Goal: Transaction & Acquisition: Purchase product/service

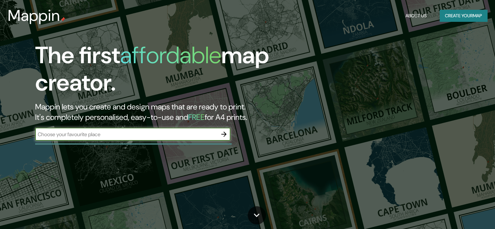
click at [127, 136] on input "text" at bounding box center [126, 133] width 182 height 7
drag, startPoint x: 0, startPoint y: 0, endPoint x: 127, endPoint y: 136, distance: 186.4
drag, startPoint x: 127, startPoint y: 136, endPoint x: 126, endPoint y: 165, distance: 28.7
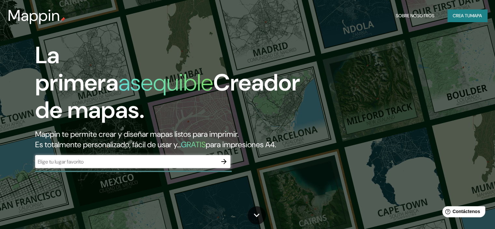
click at [114, 165] on input "text" at bounding box center [126, 161] width 182 height 7
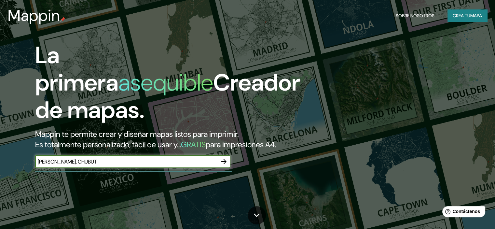
type input "[PERSON_NAME], CHUBUT"
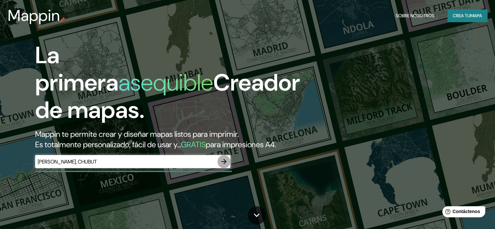
click at [224, 165] on icon "button" at bounding box center [224, 161] width 8 height 8
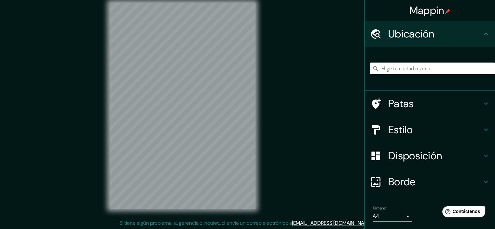
scroll to position [8, 0]
click at [474, 130] on h4 "Estilo" at bounding box center [435, 129] width 94 height 13
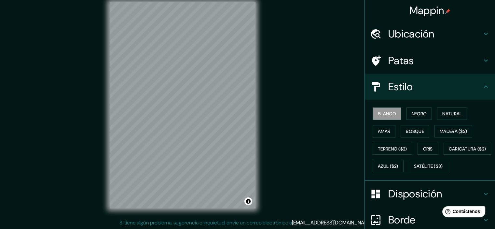
click at [324, 60] on div "Mappin Ubicación Patas Estilo [PERSON_NAME] Negro Natural [PERSON_NAME] [PERSON…" at bounding box center [247, 110] width 495 height 237
click at [449, 43] on div "Ubicación" at bounding box center [430, 34] width 130 height 26
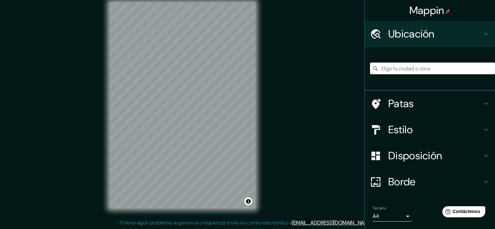
click at [422, 65] on input "Elige tu ciudad o zona" at bounding box center [432, 68] width 125 height 12
click at [420, 66] on input "Elige tu ciudad o zona" at bounding box center [432, 68] width 125 height 12
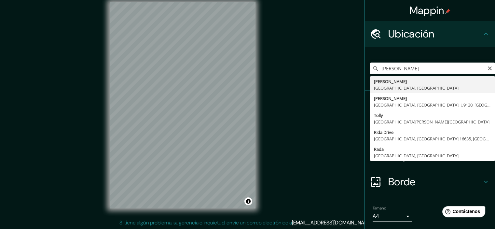
type input "[PERSON_NAME], [GEOGRAPHIC_DATA], [GEOGRAPHIC_DATA]"
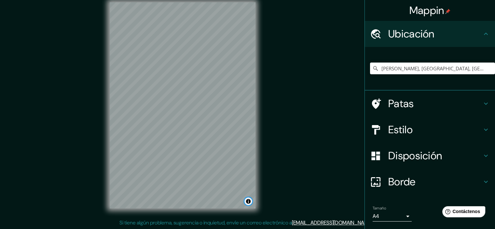
click at [249, 199] on button "Activar o desactivar atribución" at bounding box center [248, 201] width 8 height 8
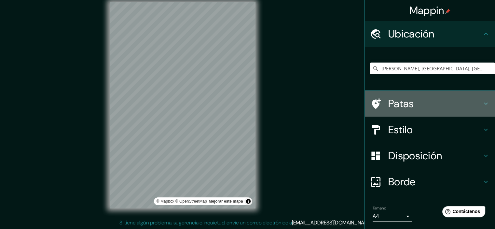
click at [398, 101] on font "Patas" at bounding box center [401, 104] width 26 height 14
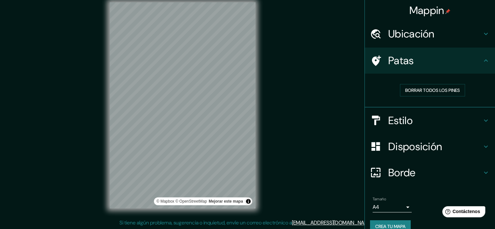
click at [406, 114] on font "Estilo" at bounding box center [400, 121] width 24 height 14
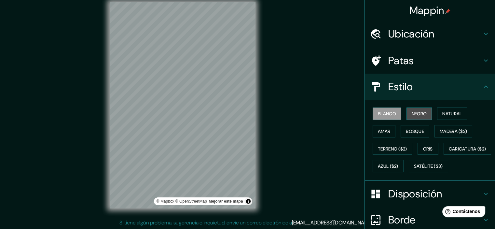
click at [413, 112] on font "Negro" at bounding box center [418, 114] width 15 height 6
click at [389, 114] on font "Blanco" at bounding box center [387, 114] width 18 height 6
click at [463, 112] on button "Natural" at bounding box center [452, 113] width 30 height 12
click at [416, 109] on font "Negro" at bounding box center [418, 113] width 15 height 8
click at [386, 127] on button "Amar" at bounding box center [383, 131] width 23 height 12
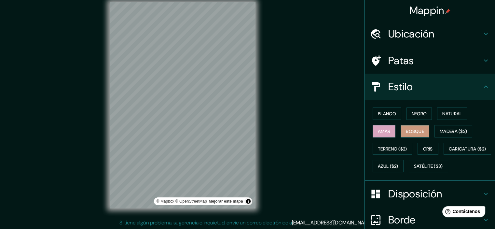
click at [408, 130] on font "Bosque" at bounding box center [415, 131] width 18 height 6
click at [434, 130] on button "Madera ($2)" at bounding box center [453, 131] width 38 height 12
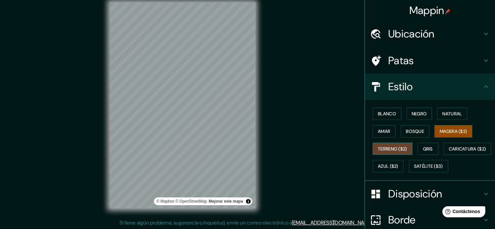
click at [392, 144] on font "Terreno ($2)" at bounding box center [392, 148] width 29 height 8
click at [426, 149] on font "Gris" at bounding box center [428, 149] width 10 height 6
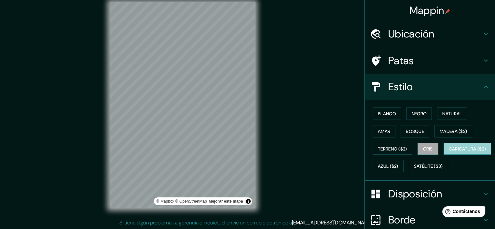
click at [449, 153] on font "Caricatura ($2)" at bounding box center [467, 148] width 37 height 8
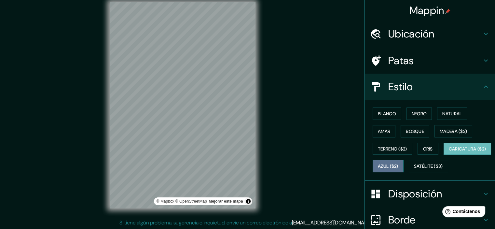
click at [398, 168] on font "Azul ($2)" at bounding box center [388, 166] width 20 height 8
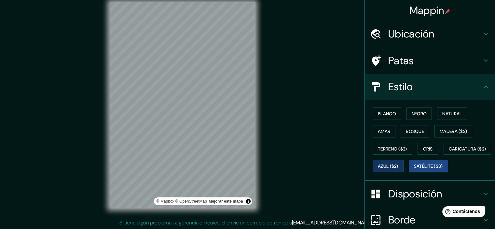
click at [414, 169] on font "Satélite ($3)" at bounding box center [428, 166] width 29 height 6
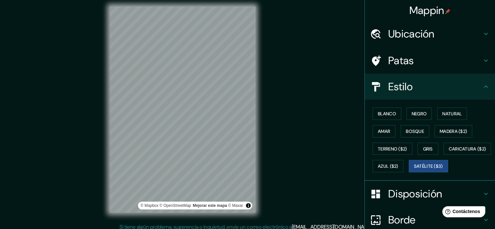
scroll to position [0, 0]
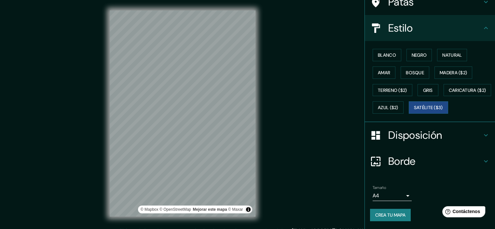
click at [421, 162] on h4 "Borde" at bounding box center [435, 161] width 94 height 13
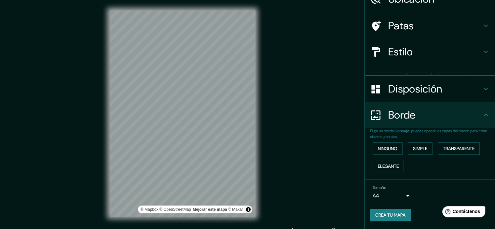
scroll to position [23, 0]
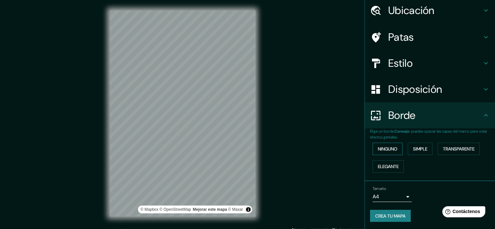
click at [394, 149] on button "Ninguno" at bounding box center [387, 148] width 30 height 12
click at [413, 149] on font "Simple" at bounding box center [420, 149] width 14 height 6
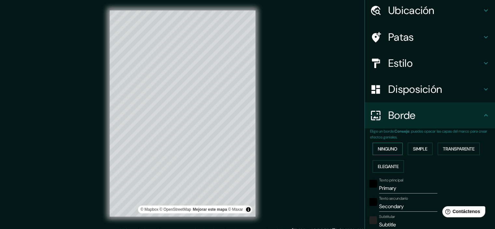
click at [387, 149] on font "Ninguno" at bounding box center [388, 149] width 20 height 6
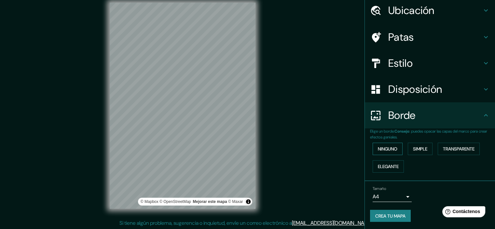
scroll to position [8, 0]
click at [397, 193] on body "Mappin Ubicación [PERSON_NAME], [GEOGRAPHIC_DATA], [GEOGRAPHIC_DATA] Patas Esti…" at bounding box center [247, 106] width 495 height 229
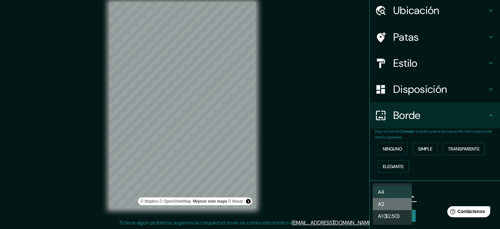
click at [396, 199] on li "A3" at bounding box center [391, 204] width 39 height 12
type input "a4"
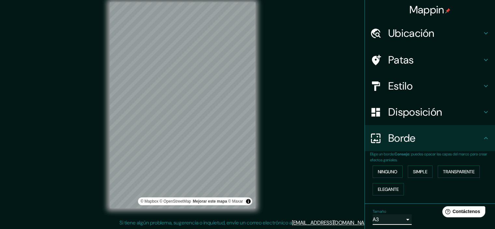
scroll to position [0, 0]
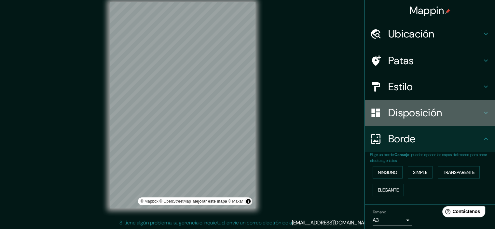
click at [419, 114] on font "Disposición" at bounding box center [415, 113] width 54 height 14
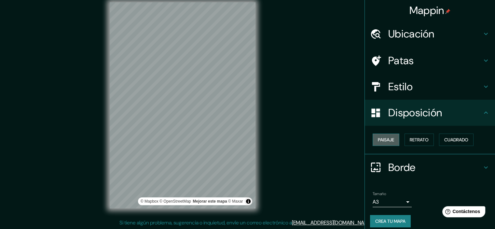
click at [392, 139] on button "Paisaje" at bounding box center [385, 139] width 27 height 12
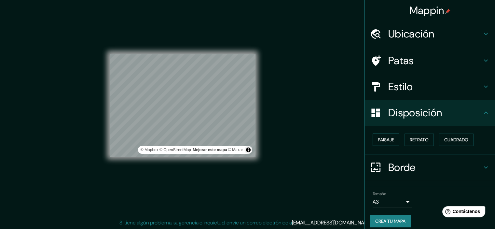
click at [392, 139] on button "Paisaje" at bounding box center [385, 139] width 27 height 12
click at [410, 137] on font "Retrato" at bounding box center [419, 140] width 19 height 6
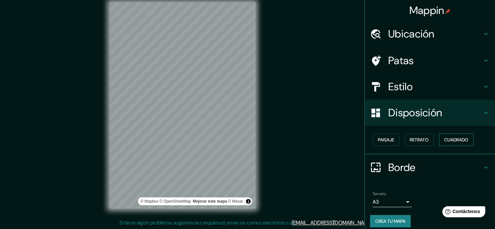
click at [446, 142] on font "Cuadrado" at bounding box center [456, 139] width 24 height 8
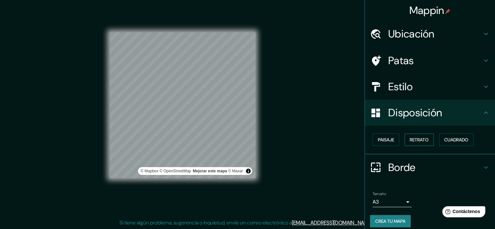
click at [413, 141] on font "Retrato" at bounding box center [419, 140] width 19 height 6
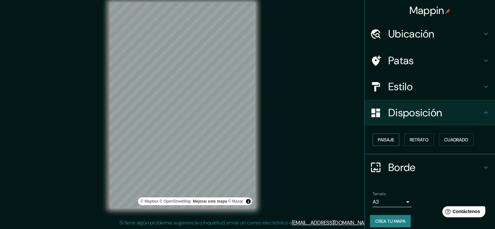
click at [384, 140] on font "Paisaje" at bounding box center [386, 140] width 16 height 6
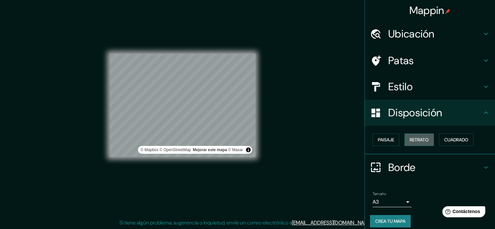
click at [415, 142] on font "Retrato" at bounding box center [419, 140] width 19 height 6
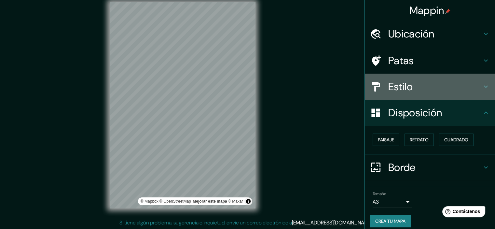
click at [414, 76] on div "Estilo" at bounding box center [430, 87] width 130 height 26
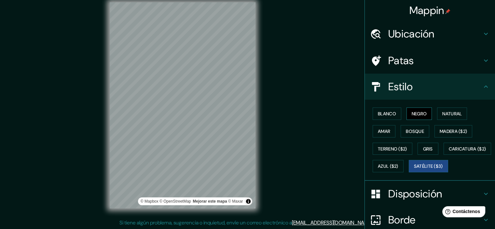
click at [411, 115] on font "Negro" at bounding box center [418, 114] width 15 height 6
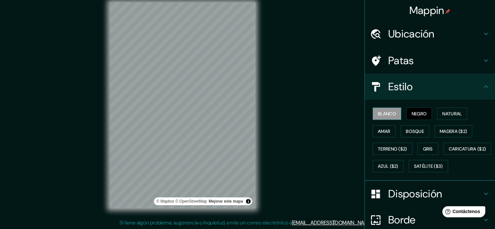
click at [376, 107] on button "Blanco" at bounding box center [386, 113] width 29 height 12
click at [445, 115] on font "Natural" at bounding box center [452, 114] width 20 height 6
click at [420, 115] on font "Negro" at bounding box center [418, 114] width 15 height 6
click at [218, 202] on font "Mejorar este mapa" at bounding box center [225, 201] width 34 height 5
